Goal: Information Seeking & Learning: Learn about a topic

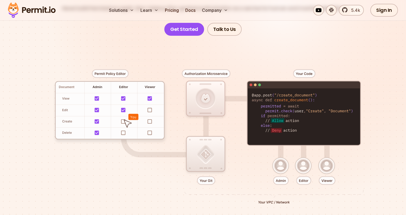
scroll to position [94, 0]
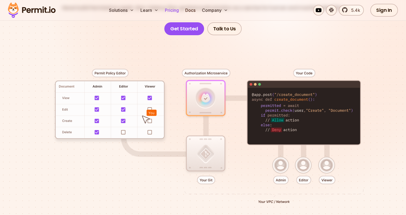
click at [176, 13] on link "Pricing" at bounding box center [172, 10] width 18 height 11
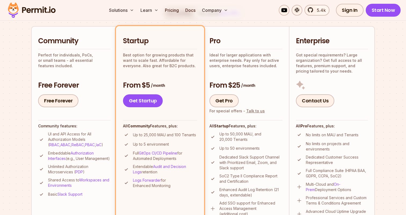
scroll to position [119, 0]
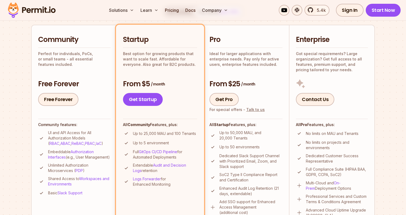
click at [32, 11] on img at bounding box center [31, 10] width 53 height 18
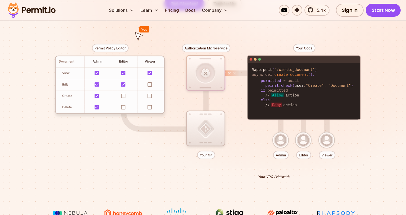
scroll to position [108, 0]
